Goal: Information Seeking & Learning: Learn about a topic

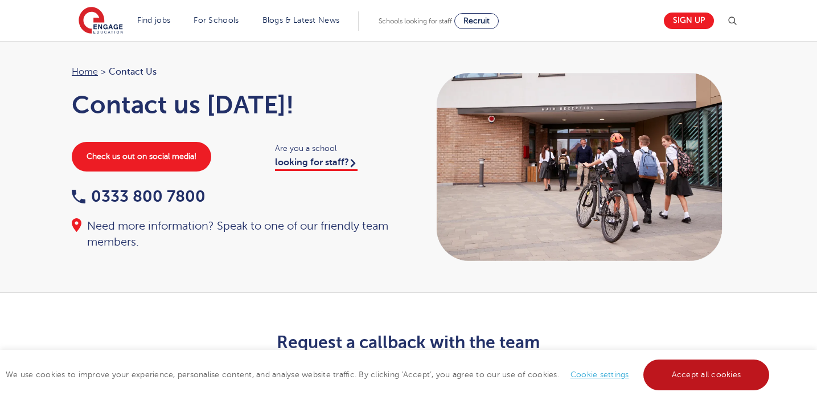
click at [682, 387] on link "Accept all cookies" at bounding box center [706, 374] width 126 height 31
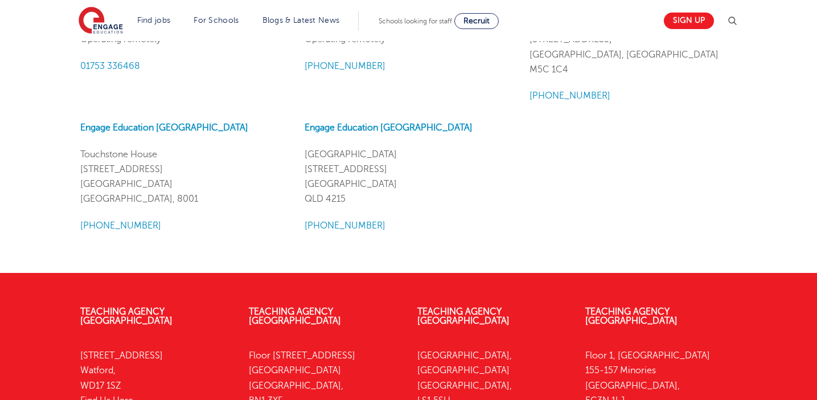
scroll to position [1528, 0]
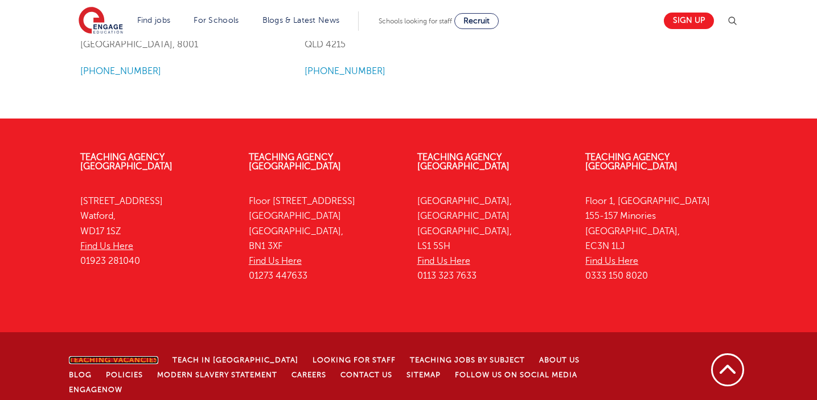
click at [140, 356] on link "Teaching Vacancies" at bounding box center [113, 360] width 89 height 8
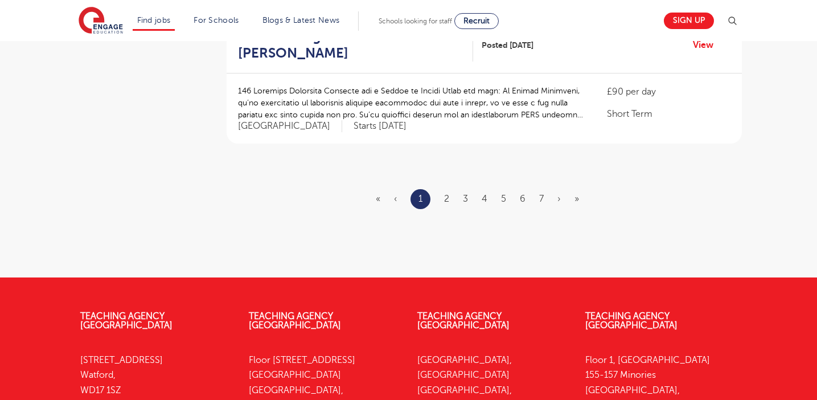
scroll to position [1461, 0]
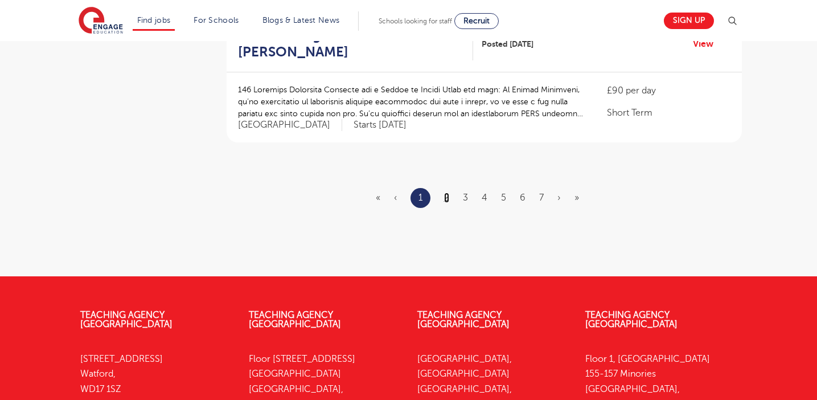
click at [444, 192] on link "2" at bounding box center [446, 197] width 5 height 10
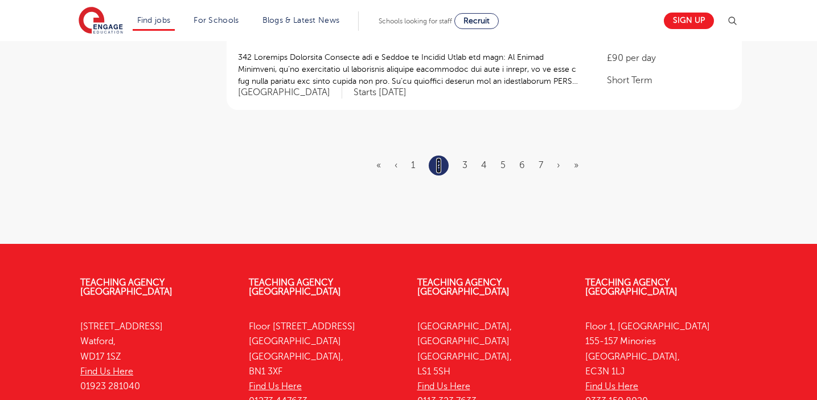
scroll to position [0, 0]
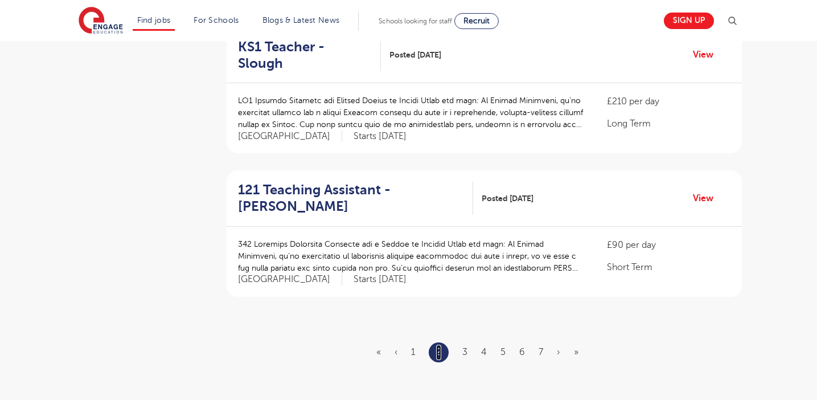
scroll to position [1275, 0]
click at [464, 346] on link "3" at bounding box center [464, 351] width 5 height 10
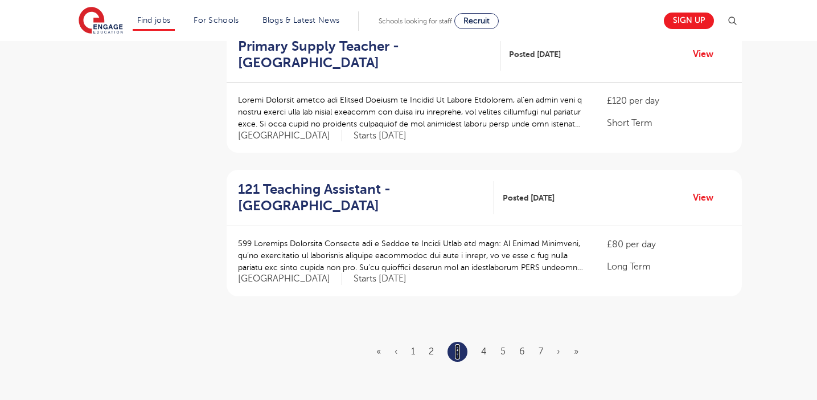
scroll to position [0, 0]
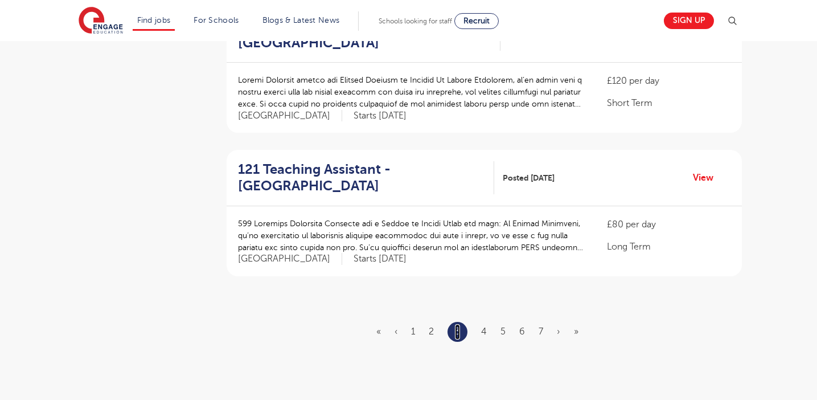
scroll to position [1297, 0]
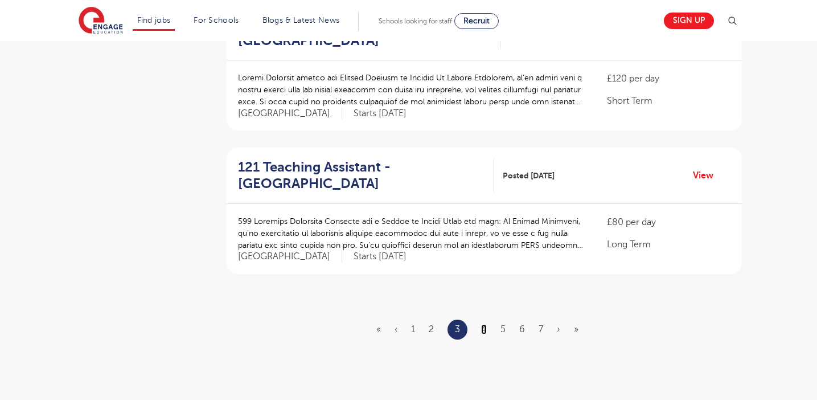
click at [481, 324] on link "4" at bounding box center [484, 329] width 6 height 10
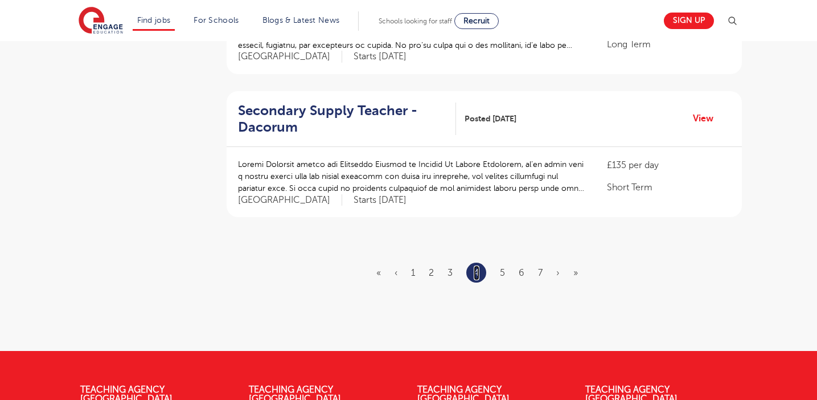
scroll to position [1377, 0]
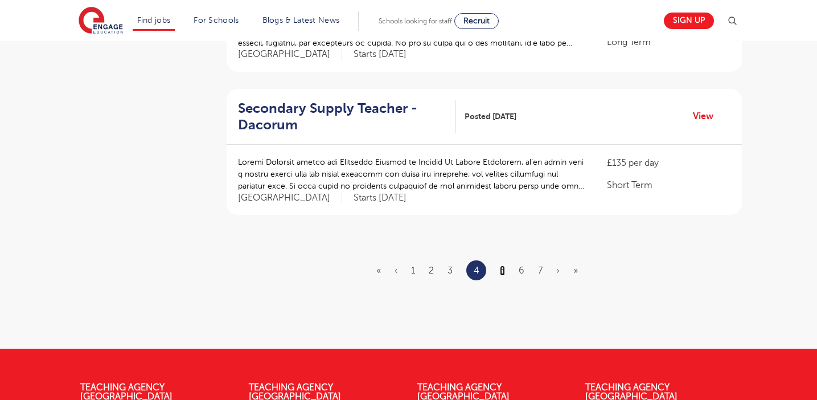
click at [501, 265] on link "5" at bounding box center [502, 270] width 5 height 10
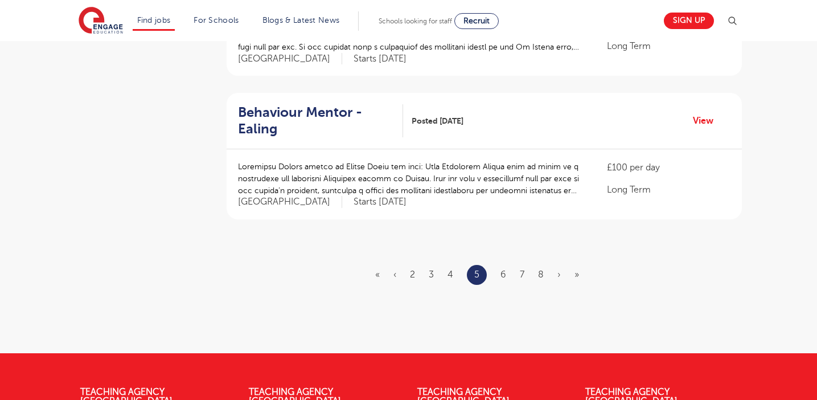
scroll to position [1351, 0]
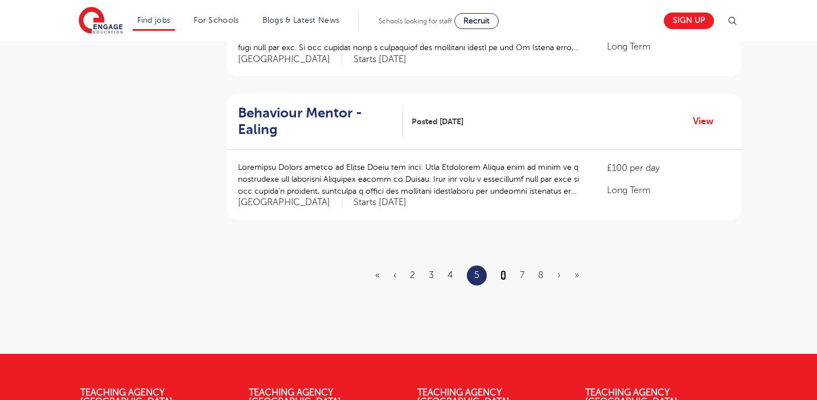
click at [500, 270] on link "6" at bounding box center [503, 275] width 6 height 10
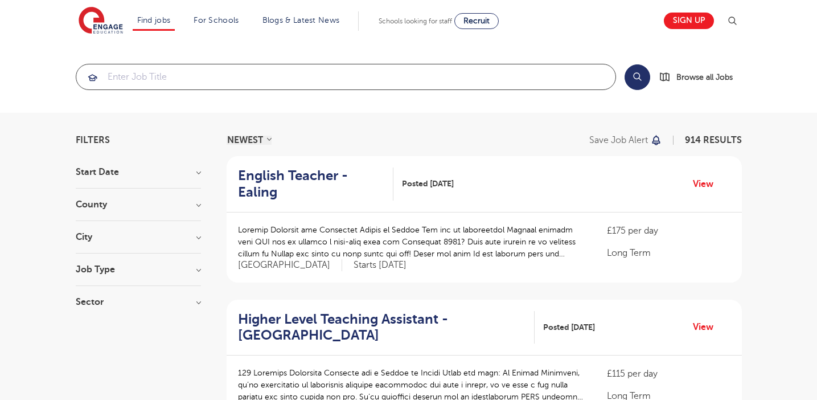
click at [333, 80] on input "search" at bounding box center [345, 76] width 539 height 25
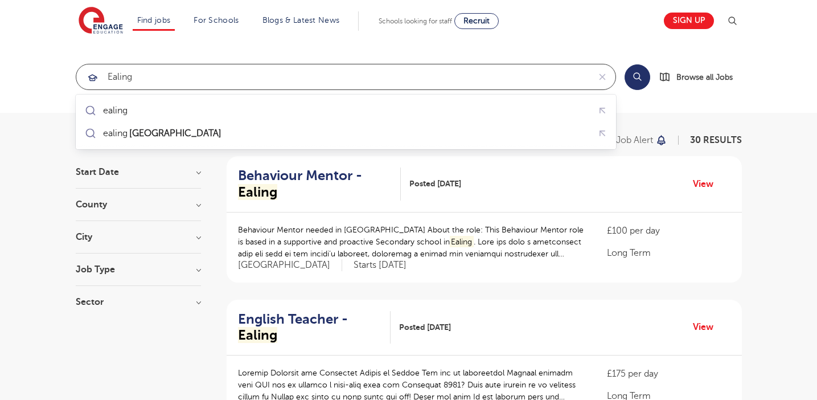
type input "ealing"
click button "Submit" at bounding box center [0, 0] width 0 height 0
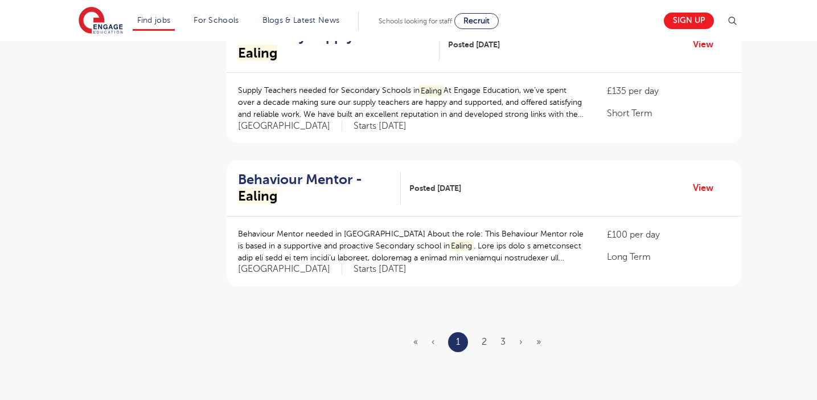
scroll to position [1314, 0]
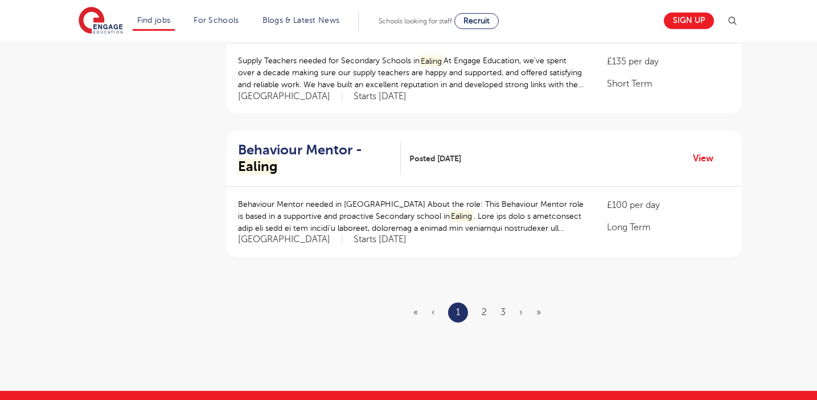
click at [480, 302] on ul "« ‹ 1 2 3 › »" at bounding box center [483, 312] width 141 height 20
click at [485, 307] on link "2" at bounding box center [483, 312] width 5 height 10
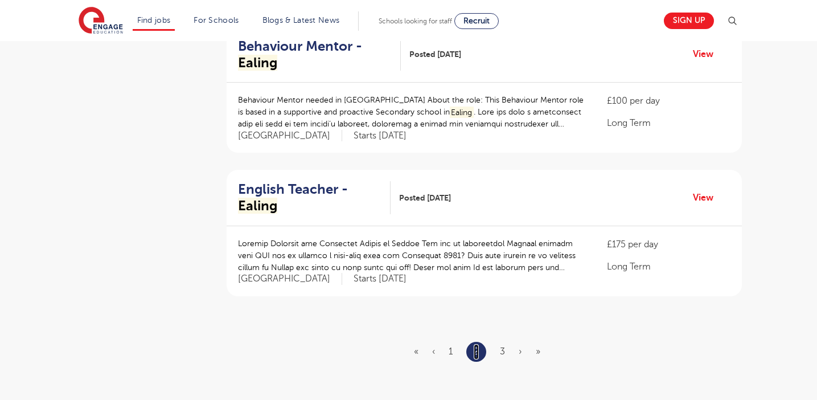
scroll to position [1328, 0]
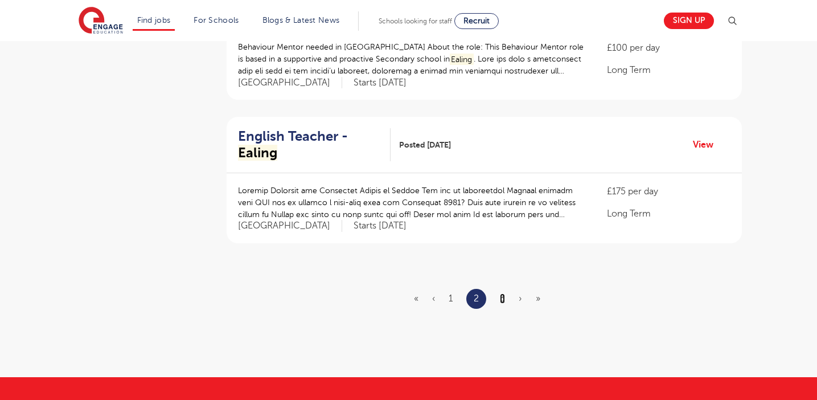
click at [503, 293] on link "3" at bounding box center [502, 298] width 5 height 10
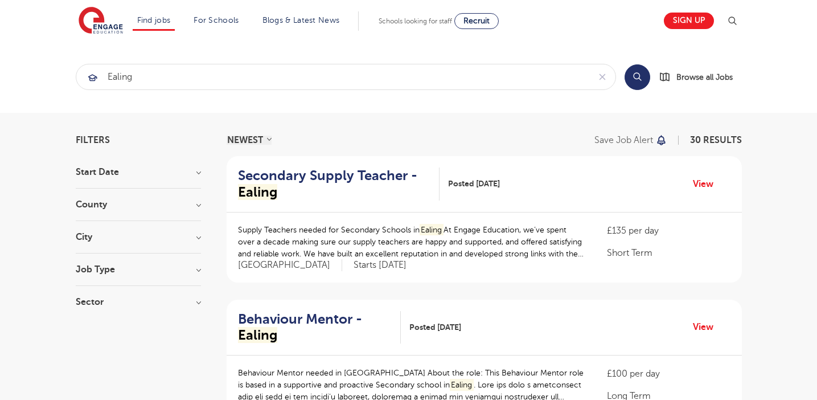
click at [190, 235] on h3 "City" at bounding box center [138, 236] width 125 height 9
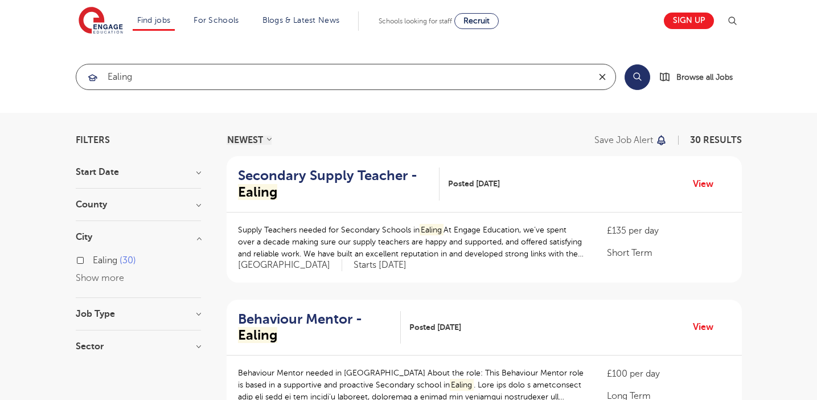
click at [599, 77] on icon "reset" at bounding box center [601, 77] width 11 height 10
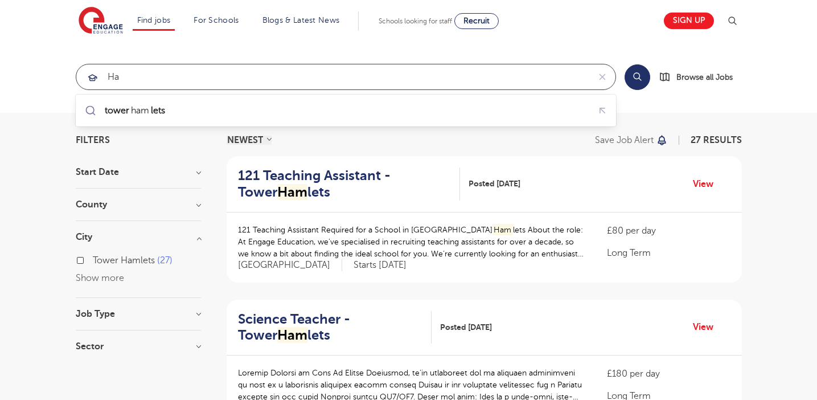
type input "h"
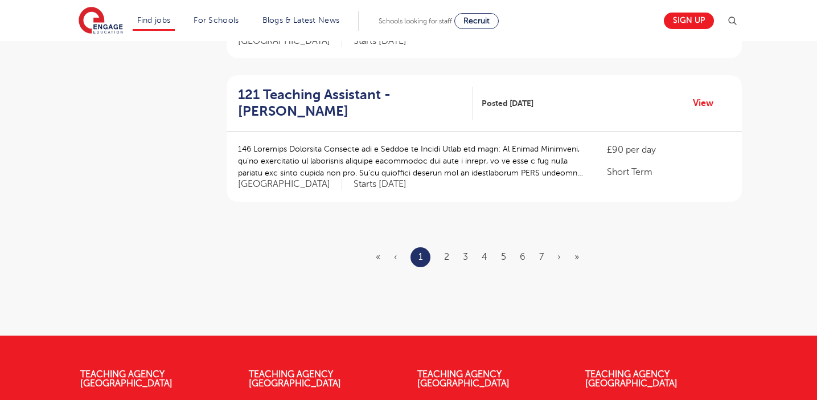
scroll to position [1402, 0]
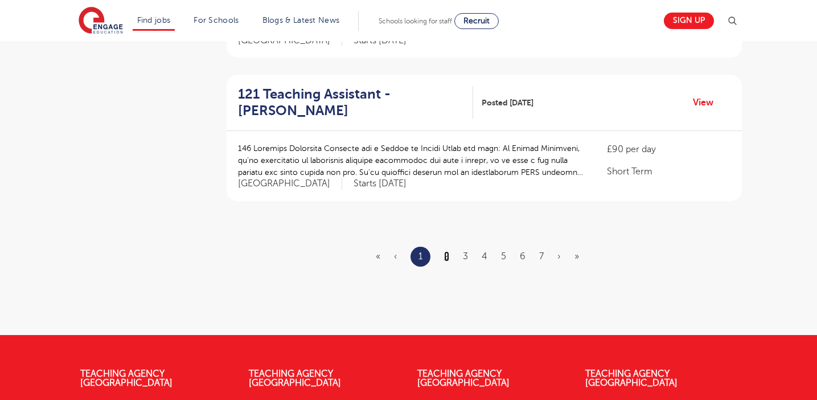
click at [446, 251] on link "2" at bounding box center [446, 256] width 5 height 10
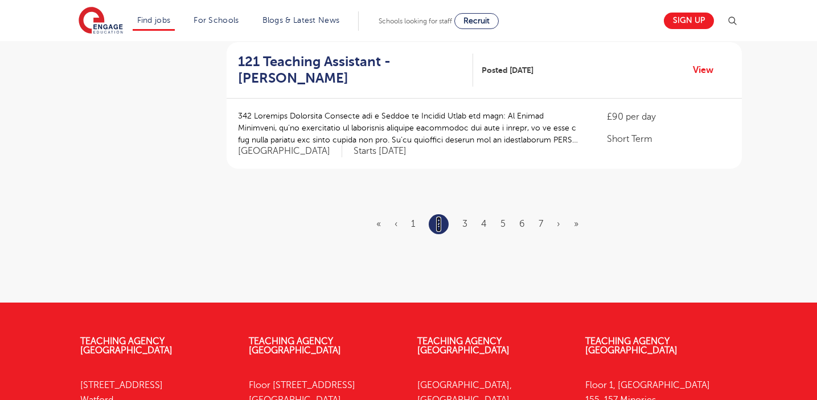
scroll to position [0, 0]
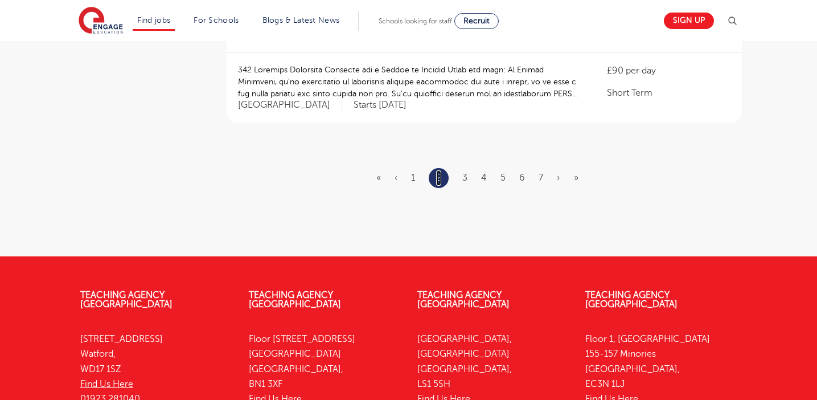
scroll to position [1409, 0]
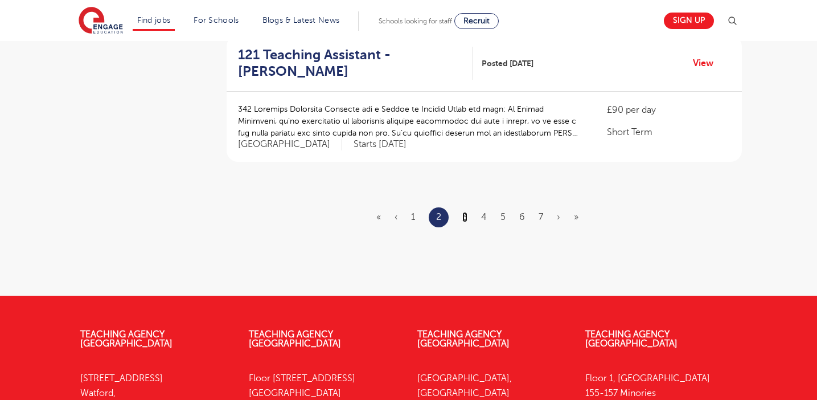
click at [464, 212] on link "3" at bounding box center [464, 217] width 5 height 10
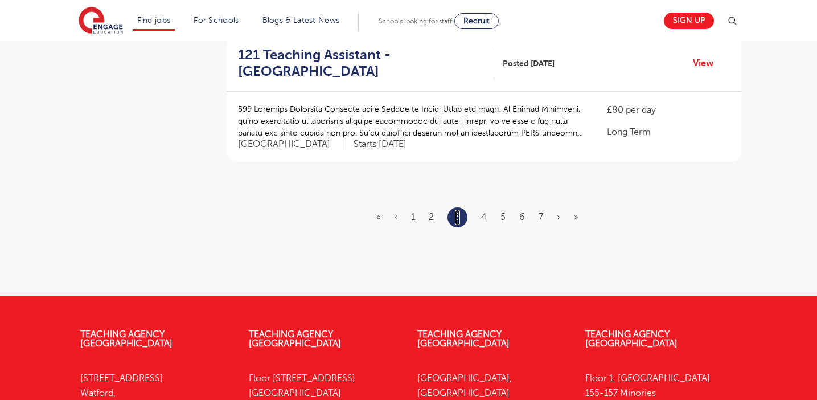
scroll to position [0, 0]
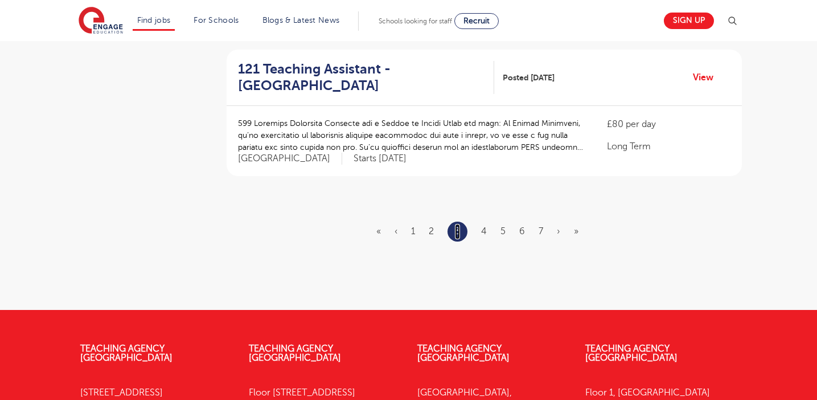
scroll to position [1464, 0]
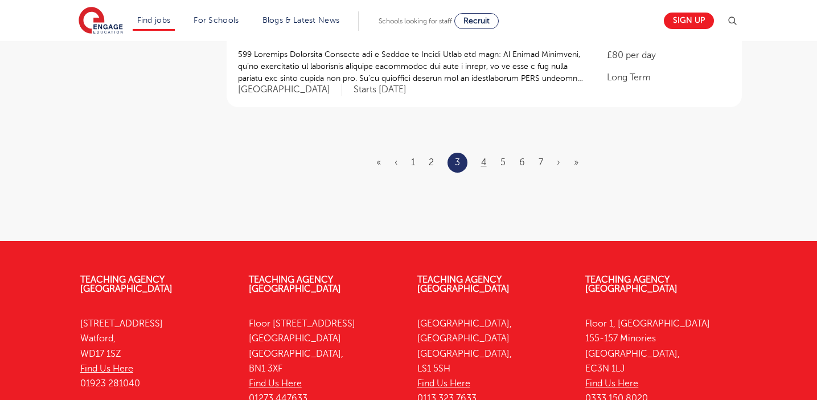
click at [481, 157] on link "4" at bounding box center [484, 162] width 6 height 10
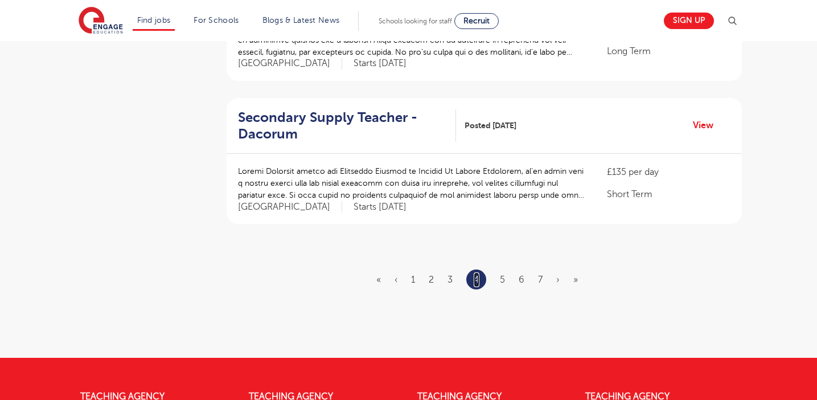
scroll to position [1419, 0]
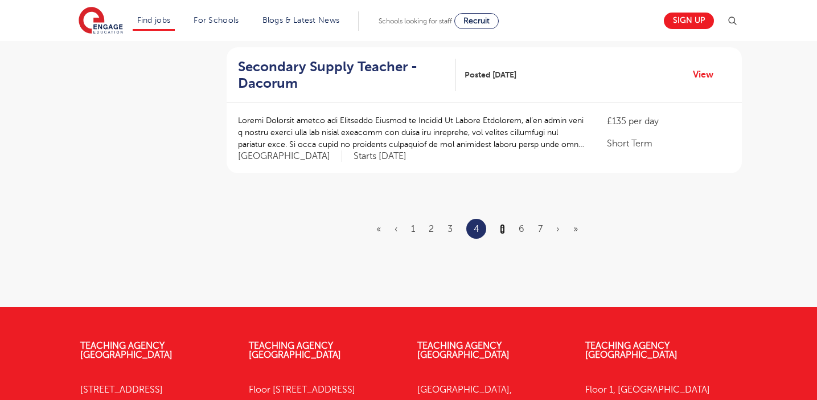
click at [505, 224] on link "5" at bounding box center [502, 229] width 5 height 10
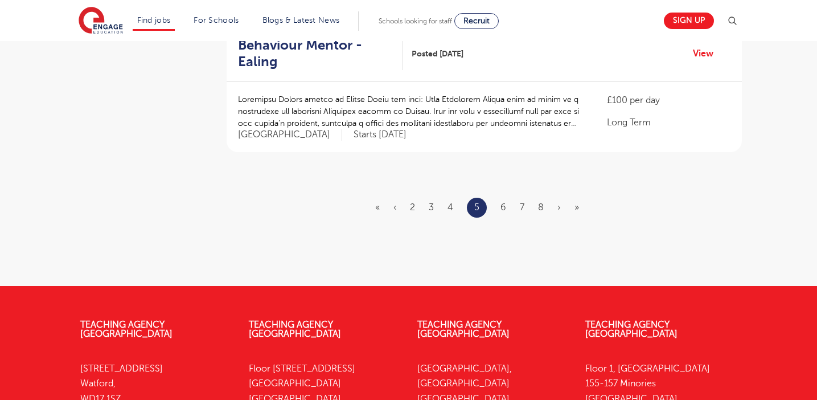
scroll to position [0, 0]
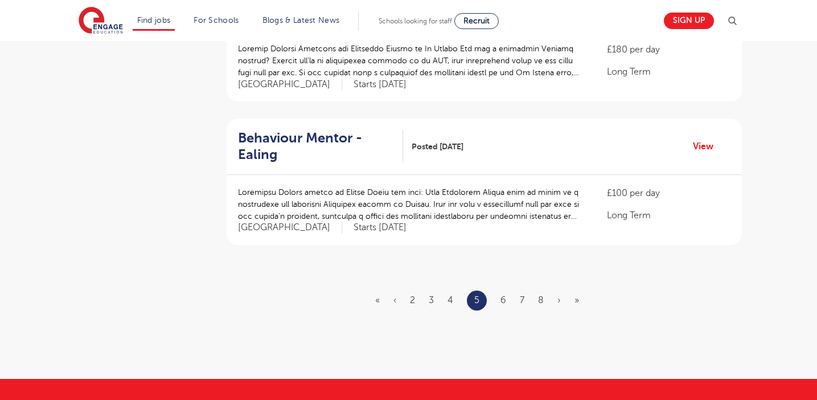
scroll to position [1358, 0]
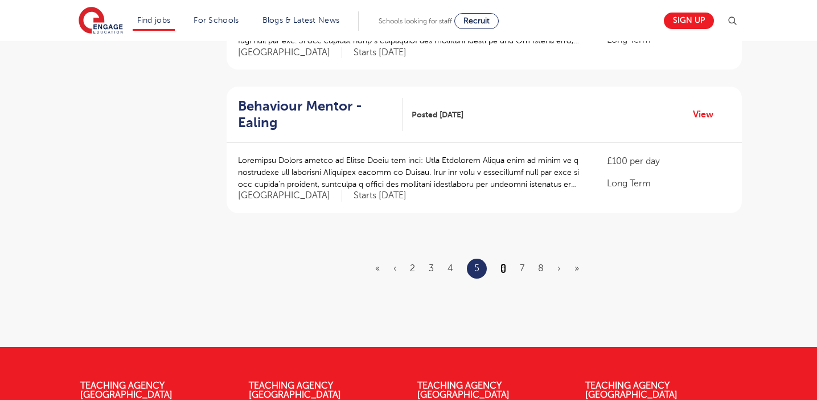
click at [503, 263] on link "6" at bounding box center [503, 268] width 6 height 10
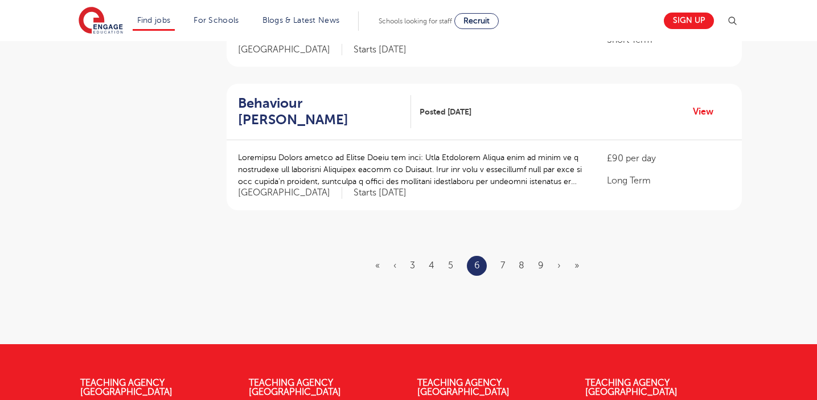
scroll to position [0, 0]
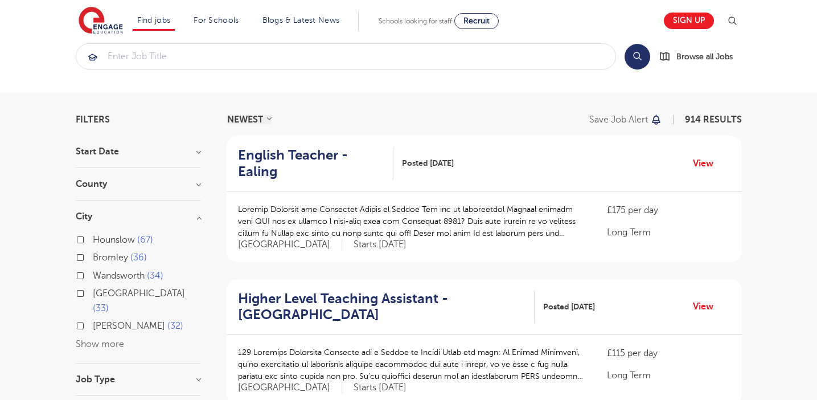
scroll to position [25, 0]
